Goal: Contribute content

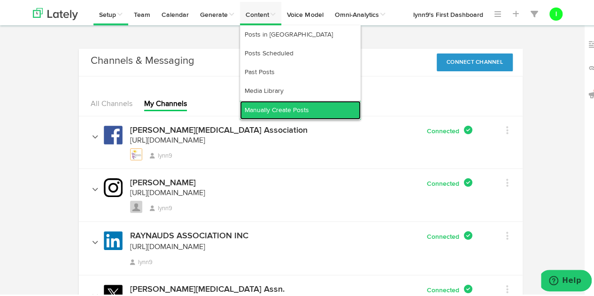
click at [290, 107] on link "Manually Create Posts" at bounding box center [300, 108] width 121 height 19
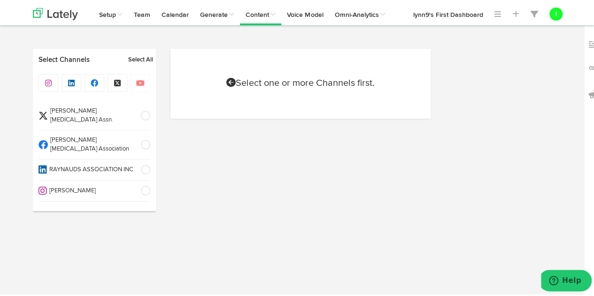
click at [62, 134] on span "[PERSON_NAME][MEDICAL_DATA] Association" at bounding box center [91, 142] width 87 height 17
select select "4"
select select "09"
select select "PM"
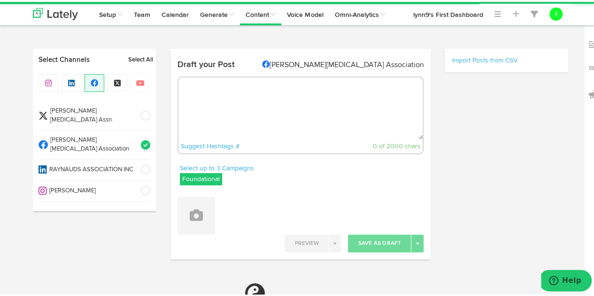
select select "9"
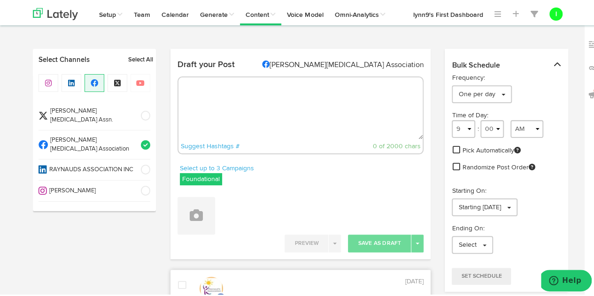
click at [143, 138] on span at bounding box center [142, 142] width 15 height 9
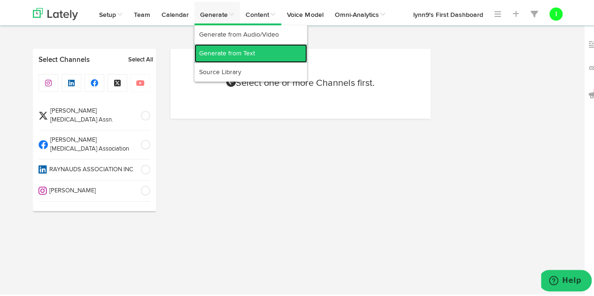
click at [221, 55] on link "Generate from Text" at bounding box center [250, 51] width 113 height 19
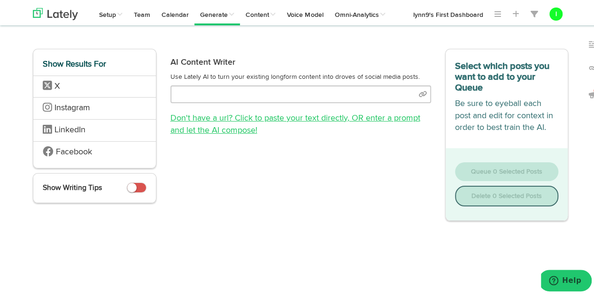
click at [237, 127] on span ", OR enter a prompt and let the AI compose!" at bounding box center [295, 122] width 250 height 21
select select "natural"
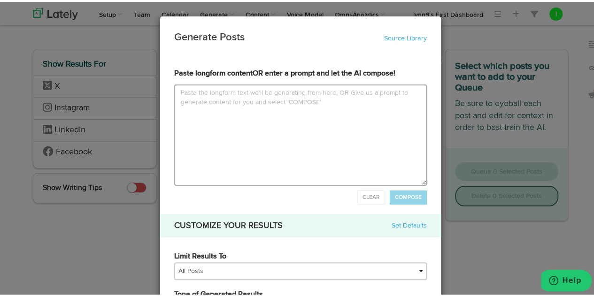
click at [175, 91] on textarea at bounding box center [300, 133] width 252 height 101
type input "Can you make me a first-person [DEMOGRAPHIC_DATA] image looking down at her han…"
type textarea "Can you make me a first-person [DEMOGRAPHIC_DATA] image looking down at her han…"
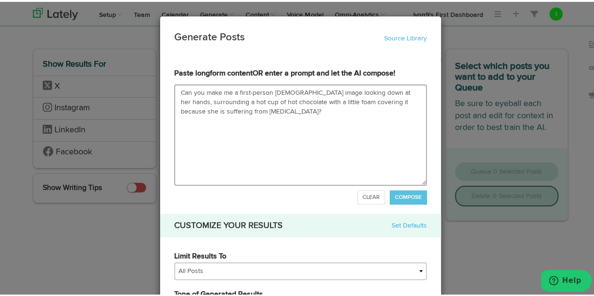
drag, startPoint x: 173, startPoint y: 90, endPoint x: 197, endPoint y: 92, distance: 24.4
click at [197, 91] on textarea "Can you make me a first-person [DEMOGRAPHIC_DATA] image looking down at her han…" at bounding box center [300, 133] width 252 height 101
type input "P make me a first-person [DEMOGRAPHIC_DATA] image looking down at her hands, su…"
type textarea "P make me a first-person [DEMOGRAPHIC_DATA] image looking down at her hands, su…"
type input "Pl make me a first-person [DEMOGRAPHIC_DATA] image looking down at her hands, s…"
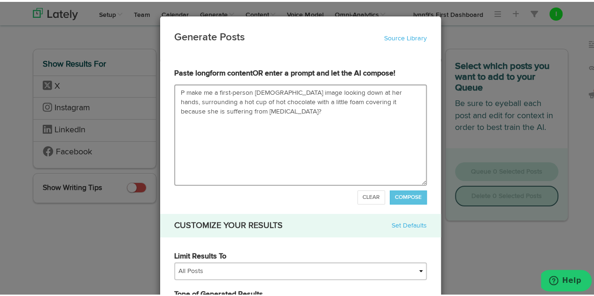
type textarea "Pl make me a first-person [DEMOGRAPHIC_DATA] image looking down at her hands, s…"
type input "Ple make me a first-person [DEMOGRAPHIC_DATA] image looking down at her hands, …"
type textarea "Ple make me a first-person [DEMOGRAPHIC_DATA] image looking down at her hands, …"
type input "Plea make me a first-person [DEMOGRAPHIC_DATA] image looking down at her hands,…"
type textarea "Plea make me a first-person [DEMOGRAPHIC_DATA] image looking down at her hands,…"
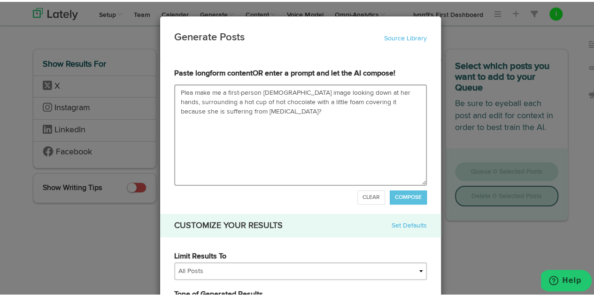
type input "Pleas make me a first-person [DEMOGRAPHIC_DATA] image looking down at her hands…"
type textarea "Please make me a first-person [DEMOGRAPHIC_DATA] image looking down at her hand…"
type input "Please make me a first-person [DEMOGRAPHIC_DATA] image looking down at her hand…"
type textarea "Please make me a first-person [DEMOGRAPHIC_DATA] image looking down at her hand…"
click at [398, 193] on span "COMPOSE" at bounding box center [408, 196] width 27 height 6
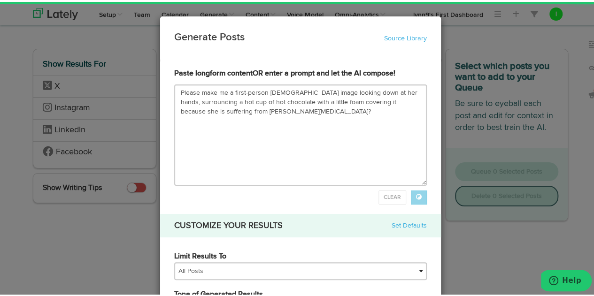
type input "I sit alone at the small cafe, my hands wrapped tightly around the warm cup of …"
type textarea "I sit alone at the small cafe, my hands wrapped tightly around the warm cup of …"
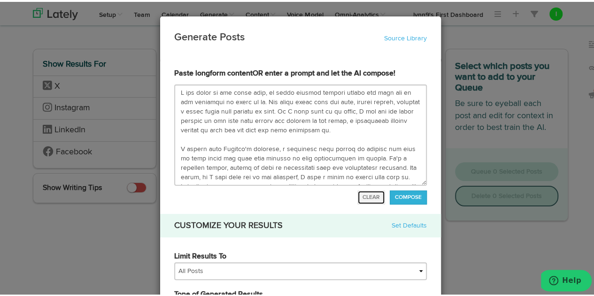
click at [362, 198] on span "CLEAR" at bounding box center [370, 196] width 17 height 6
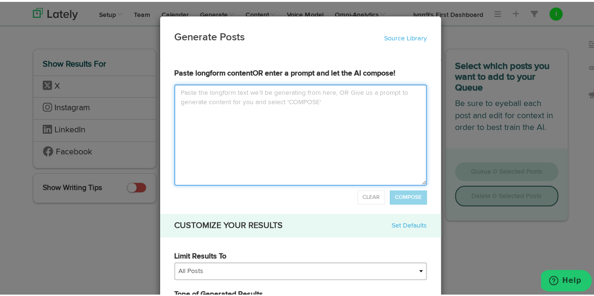
click at [177, 94] on textarea at bounding box center [300, 133] width 252 height 101
paste textarea "Can you make me a first-person [DEMOGRAPHIC_DATA] image looking down at her han…"
type input "Can you make me a first-person [DEMOGRAPHIC_DATA] image looking down at her han…"
type textarea "Can you make me a first-person [DEMOGRAPHIC_DATA] image looking down at her han…"
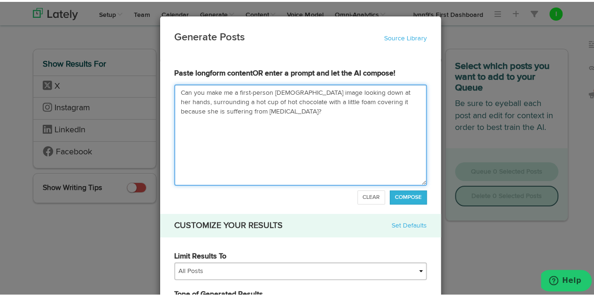
drag, startPoint x: 288, startPoint y: 90, endPoint x: 306, endPoint y: 91, distance: 17.4
click at [306, 91] on textarea "Can you make me a first-person [DEMOGRAPHIC_DATA] image looking down at her han…" at bounding box center [300, 133] width 252 height 101
type input "Can you make me a first-person [DEMOGRAPHIC_DATA] p looking down at her hands, …"
type textarea "Can you make me a first-person [DEMOGRAPHIC_DATA] p looking down at her hands, …"
type input "Can you make me a first-person [DEMOGRAPHIC_DATA] ph looking down at her hands,…"
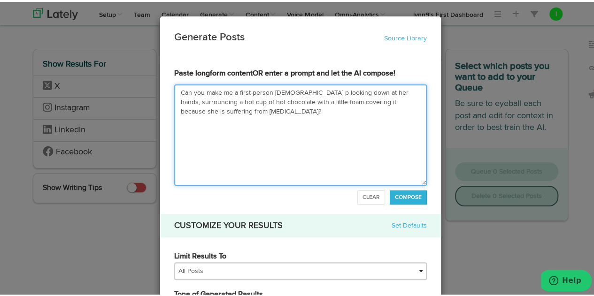
type textarea "Can you make me a first-person [DEMOGRAPHIC_DATA] ph looking down at her hands,…"
type input "Can you make me a first-person [DEMOGRAPHIC_DATA] pho looking down at her hands…"
type textarea "Can you make me a first-person [DEMOGRAPHIC_DATA] pho looking down at her hands…"
type input "Can you make me a first-person [DEMOGRAPHIC_DATA] phot looking down at her hand…"
type textarea "Can you make me a first-person [DEMOGRAPHIC_DATA] phot looking down at her hand…"
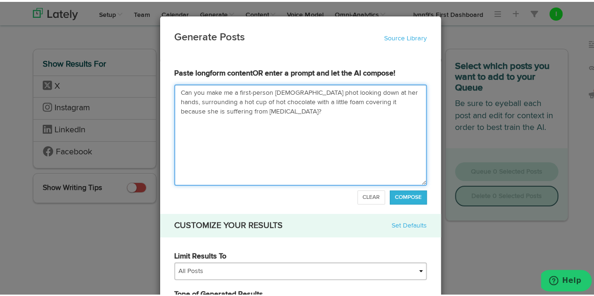
type input "Can you make me a first-person [DEMOGRAPHIC_DATA] photo looking down at her han…"
type textarea "Can you make me a first-person [DEMOGRAPHIC_DATA] photo looking down at her han…"
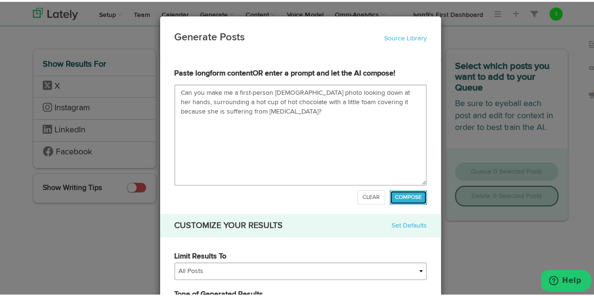
click at [403, 194] on span "COMPOSE" at bounding box center [408, 196] width 27 height 6
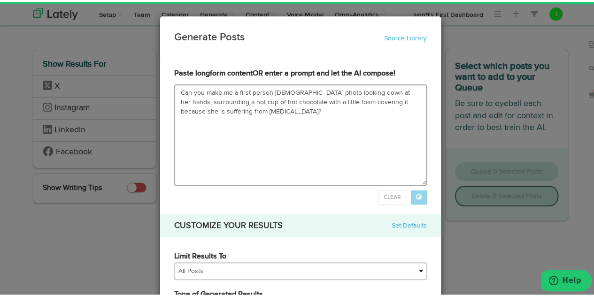
type input "As I sit here, staring down at my hands clasped tightly around the warm cup of …"
type textarea "As I sit here, staring down at my hands clasped tightly around the warm cup of …"
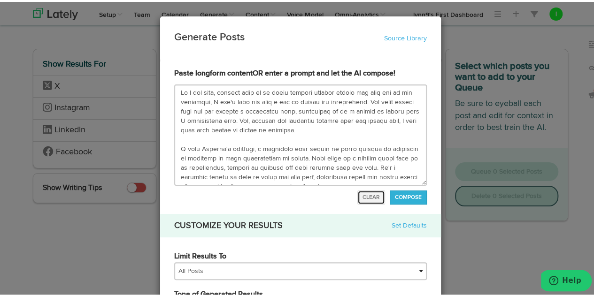
click at [365, 195] on span "CLEAR" at bounding box center [370, 196] width 17 height 6
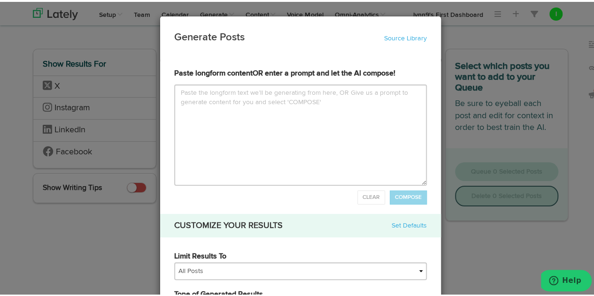
click at [127, 226] on div "Generate Posts Source Library 5e83948ca03e9418c8af903d 5e83948ca03e9418c8af903e…" at bounding box center [300, 148] width 601 height 296
